Goal: Book appointment/travel/reservation

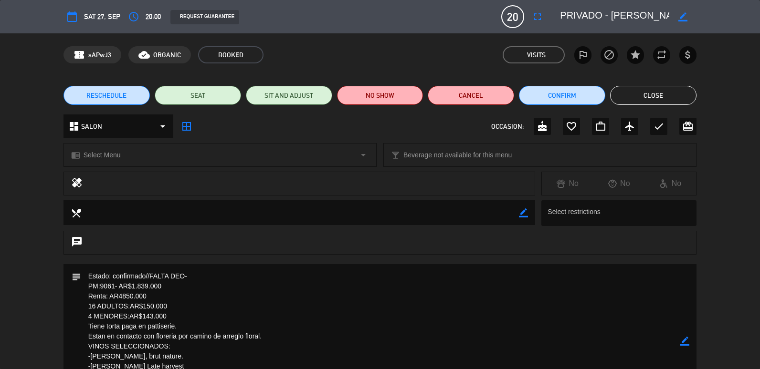
scroll to position [81, 0]
click at [632, 90] on button "Close" at bounding box center [653, 95] width 86 height 19
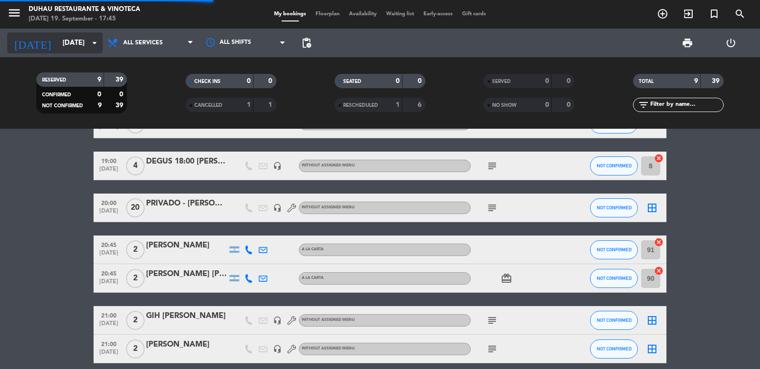
click at [29, 37] on icon "[DATE]" at bounding box center [32, 42] width 51 height 21
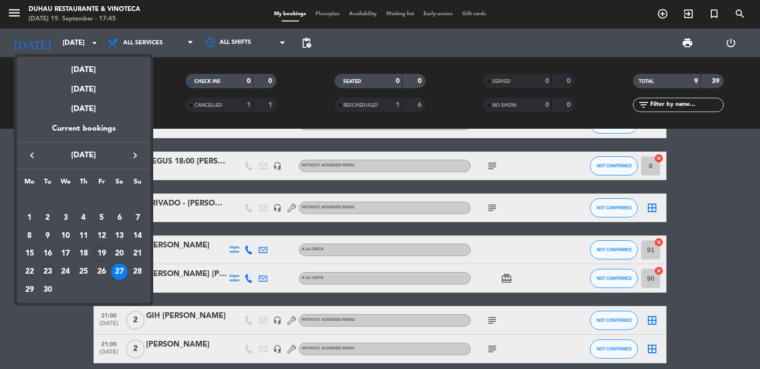
click at [46, 276] on div "23" at bounding box center [48, 272] width 16 height 16
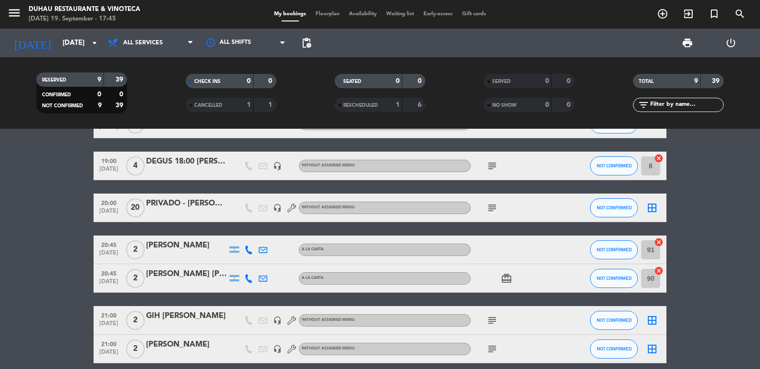
type input "[DATE]"
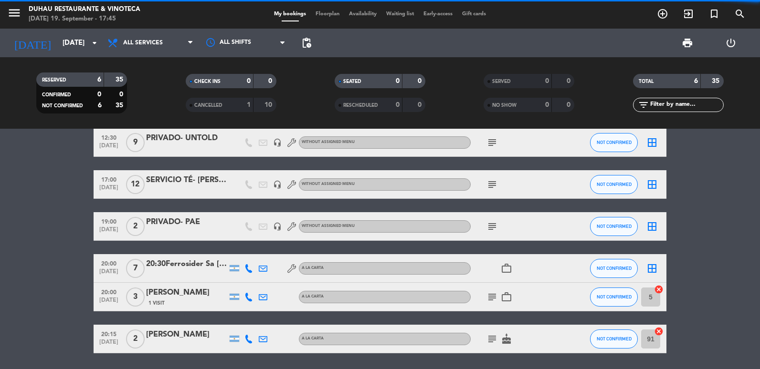
scroll to position [0, 0]
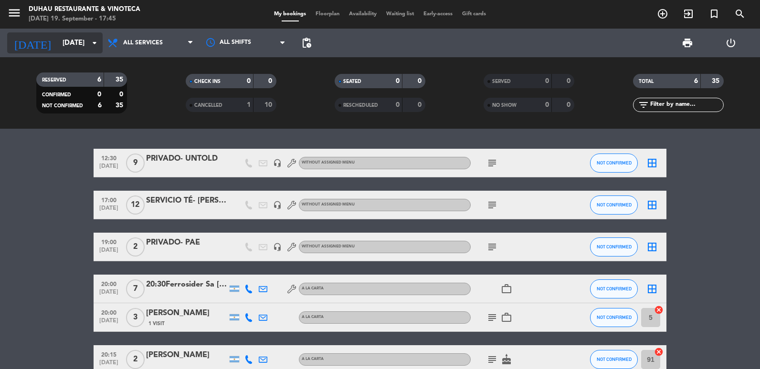
click at [82, 40] on input "[DATE]" at bounding box center [104, 43] width 92 height 18
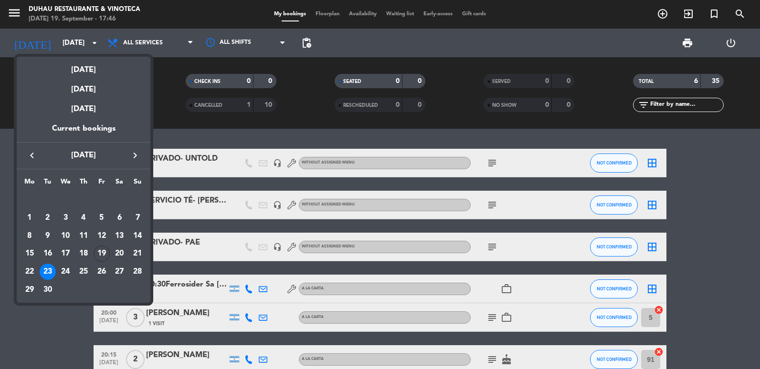
click at [44, 320] on div at bounding box center [380, 184] width 760 height 369
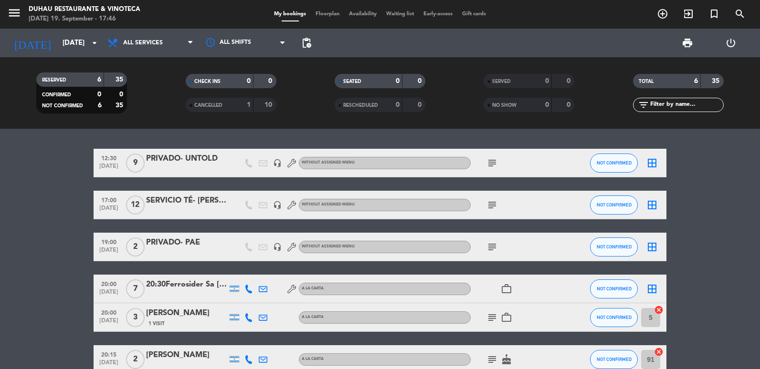
click at [179, 212] on div at bounding box center [186, 212] width 81 height 8
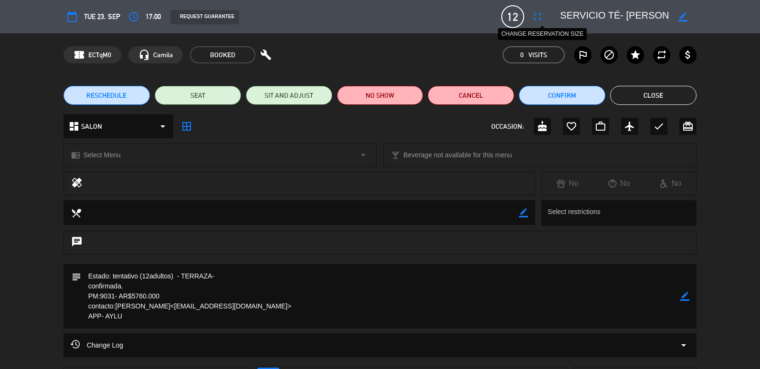
click at [536, 15] on icon "fullscreen" at bounding box center [537, 16] width 11 height 11
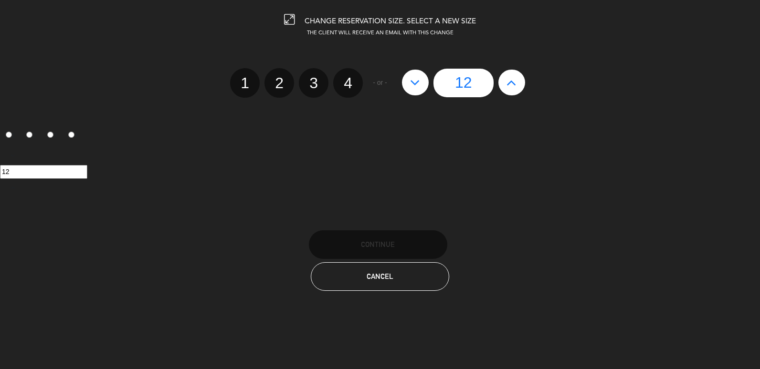
click at [514, 87] on icon at bounding box center [511, 82] width 10 height 15
type input "13"
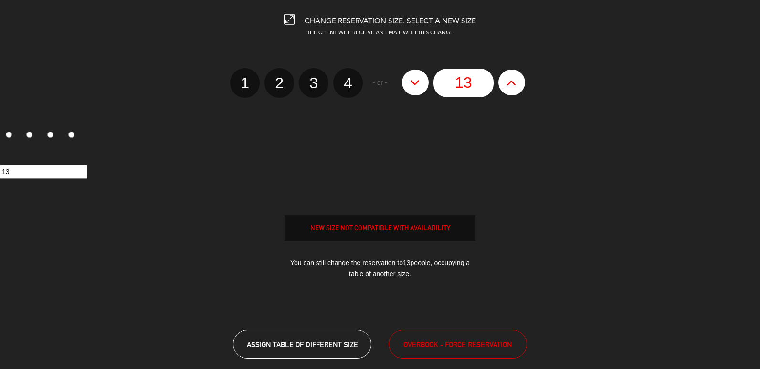
click at [514, 87] on icon at bounding box center [511, 82] width 10 height 15
type input "14"
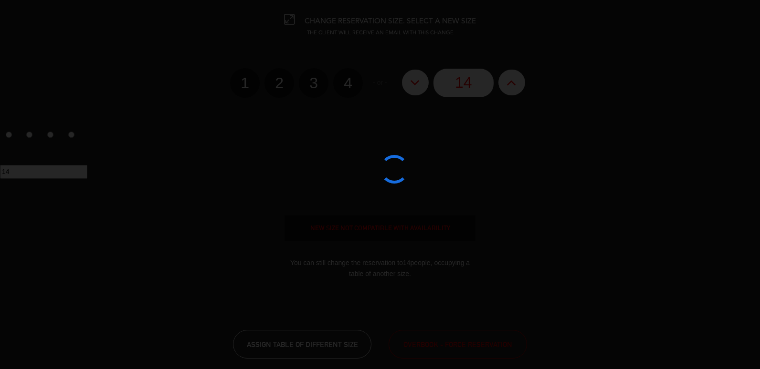
click at [451, 359] on div at bounding box center [380, 184] width 760 height 369
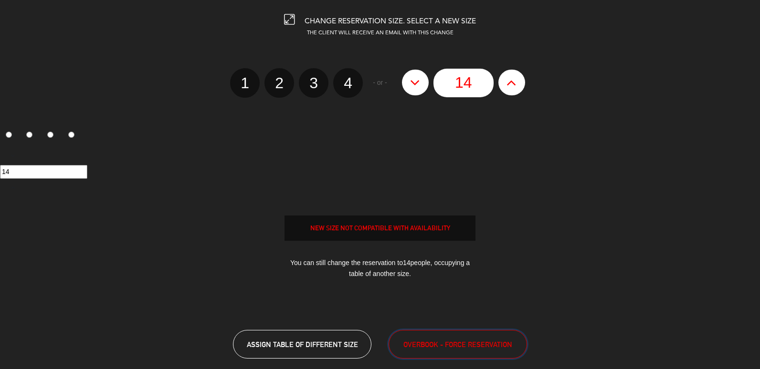
click at [455, 355] on button "OVERBOOK - FORCE RESERVATION" at bounding box center [458, 344] width 138 height 29
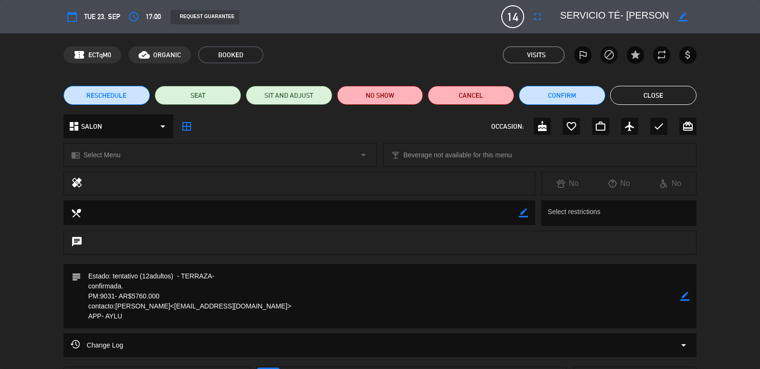
click at [680, 297] on icon "border_color" at bounding box center [684, 296] width 9 height 9
drag, startPoint x: 176, startPoint y: 276, endPoint x: 112, endPoint y: 274, distance: 64.0
click at [112, 274] on textarea at bounding box center [380, 296] width 599 height 64
click at [176, 296] on textarea at bounding box center [380, 296] width 599 height 64
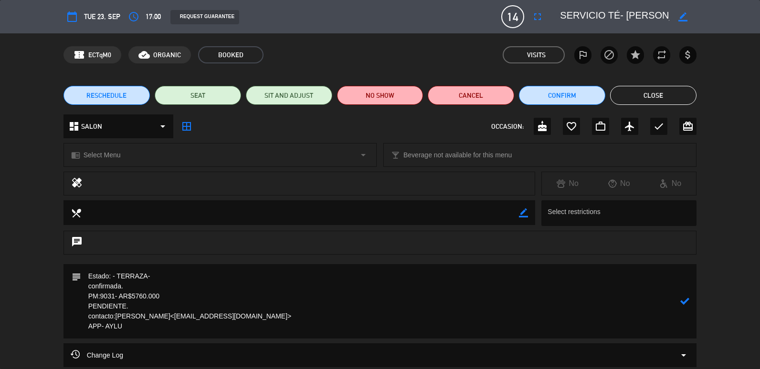
click at [151, 295] on textarea at bounding box center [380, 301] width 599 height 74
click at [147, 294] on textarea at bounding box center [380, 301] width 599 height 74
click at [146, 296] on textarea at bounding box center [380, 301] width 599 height 74
click at [145, 328] on textarea at bounding box center [380, 301] width 599 height 74
click at [137, 306] on textarea at bounding box center [380, 301] width 599 height 74
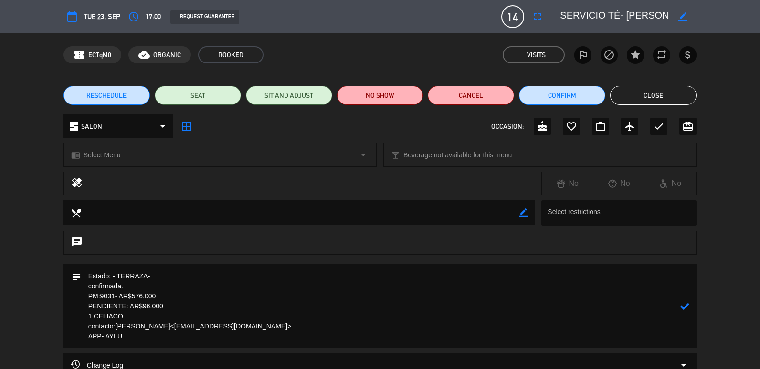
type textarea "Estado: - TERRAZA- confirmada. PM:9031- AR$576.000 PENDIENTE: AR$96.000 1 CELIA…"
click at [684, 307] on icon at bounding box center [684, 306] width 9 height 9
